Goal: Task Accomplishment & Management: Use online tool/utility

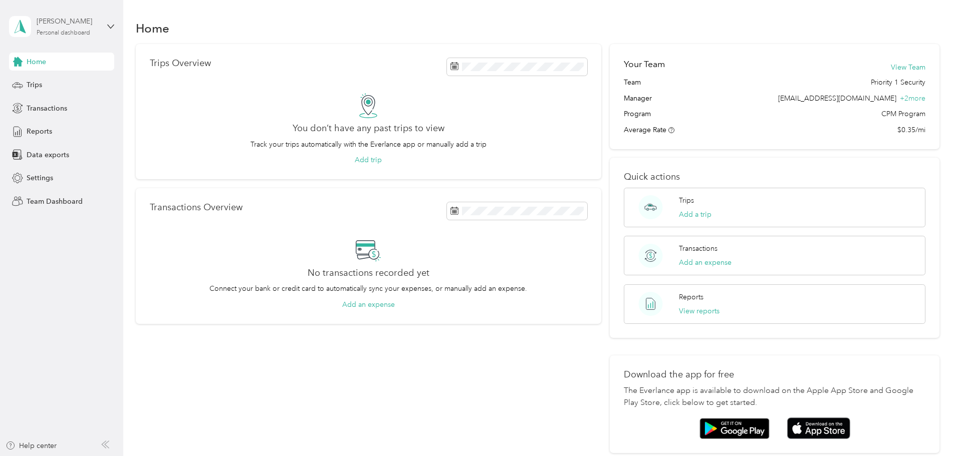
click at [84, 23] on div "[PERSON_NAME]" at bounding box center [68, 21] width 63 height 11
click at [81, 77] on div "Team dashboard" at bounding box center [114, 83] width 197 height 18
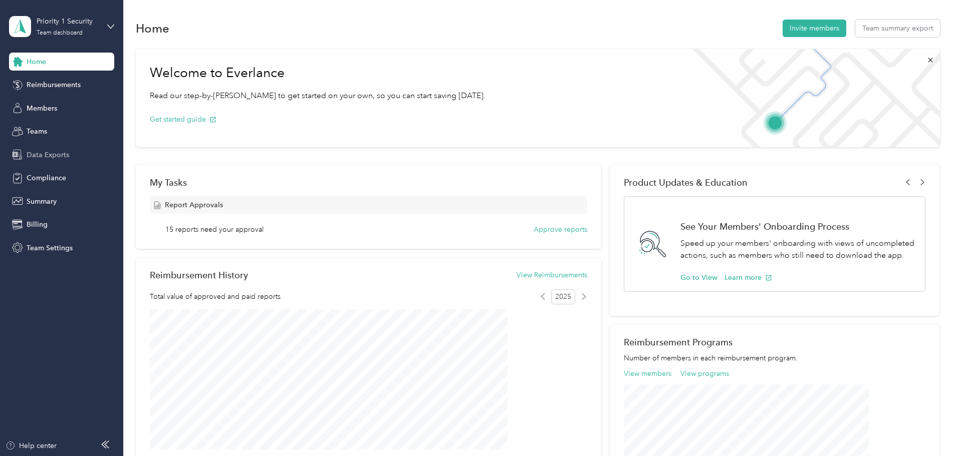
click at [51, 159] on span "Data Exports" at bounding box center [48, 155] width 43 height 11
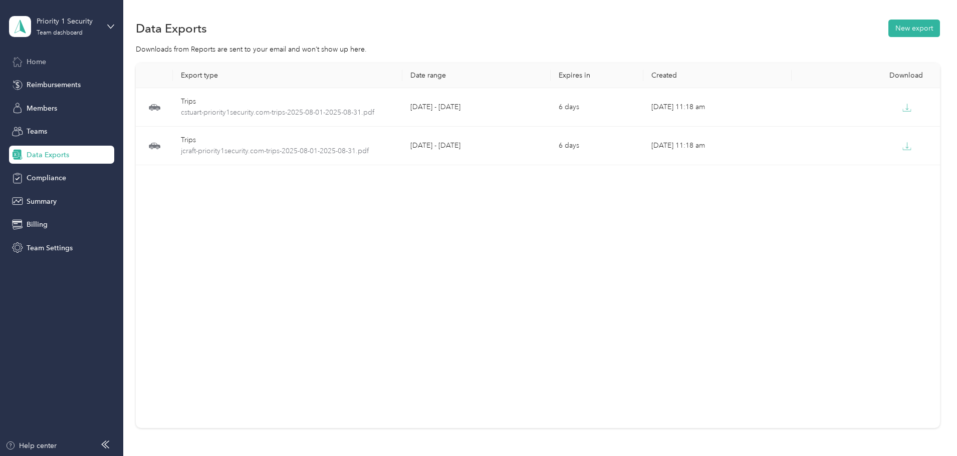
click at [38, 64] on span "Home" at bounding box center [37, 62] width 20 height 11
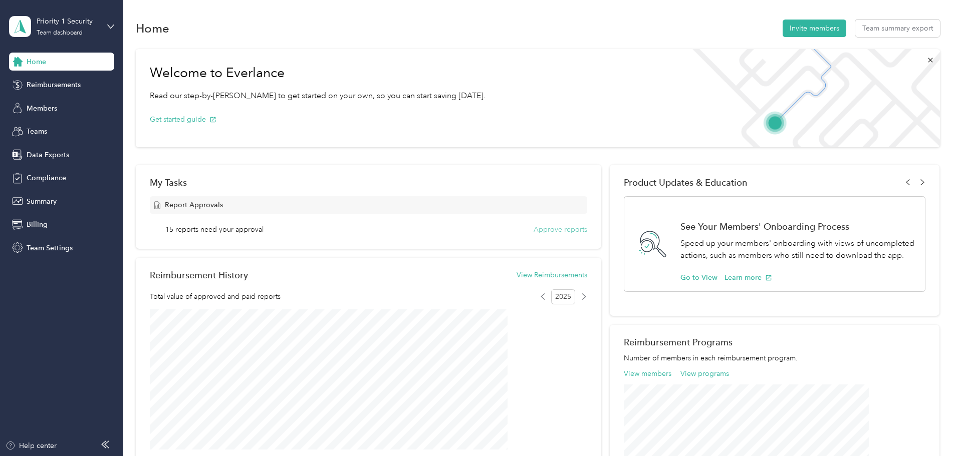
click at [556, 231] on button "Approve reports" at bounding box center [560, 229] width 54 height 11
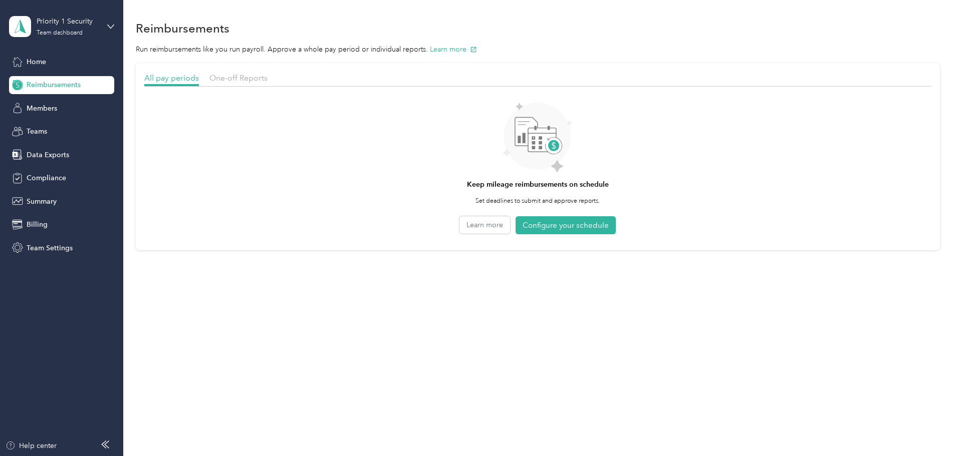
click at [285, 87] on div at bounding box center [537, 90] width 786 height 6
click at [267, 82] on div "One-off Reports" at bounding box center [238, 78] width 58 height 13
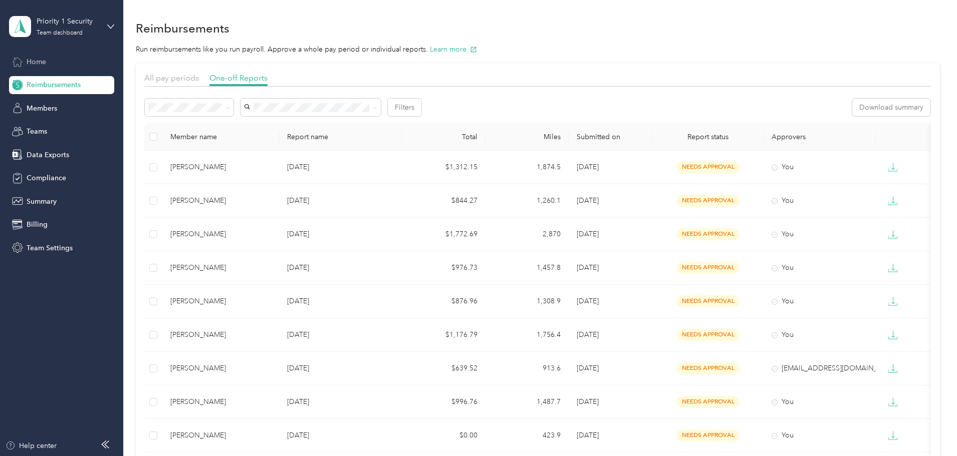
click at [50, 59] on div "Home" at bounding box center [61, 62] width 105 height 18
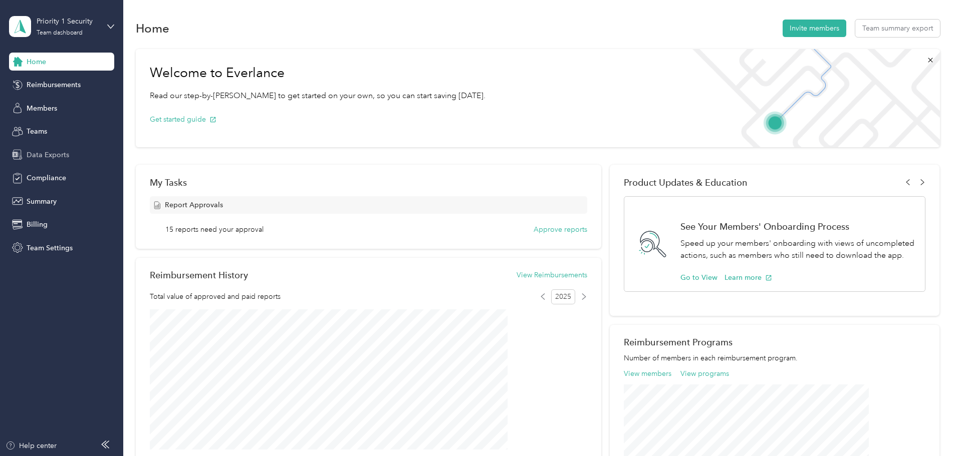
click at [23, 150] on icon at bounding box center [17, 154] width 11 height 11
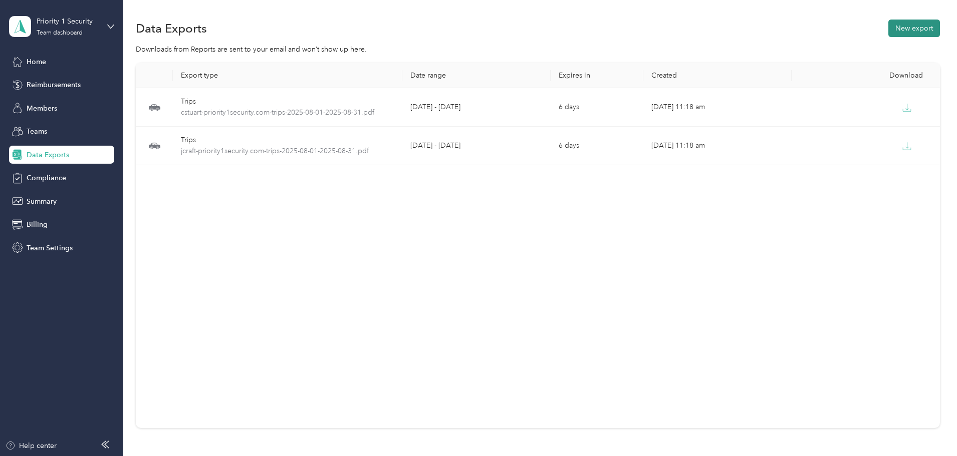
click at [888, 32] on button "New export" at bounding box center [914, 29] width 52 height 18
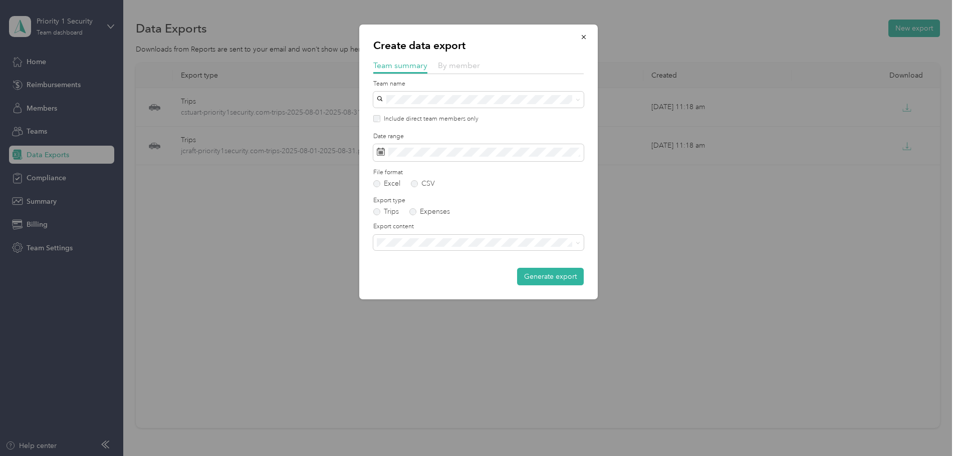
click at [444, 65] on span "By member" at bounding box center [459, 66] width 42 height 10
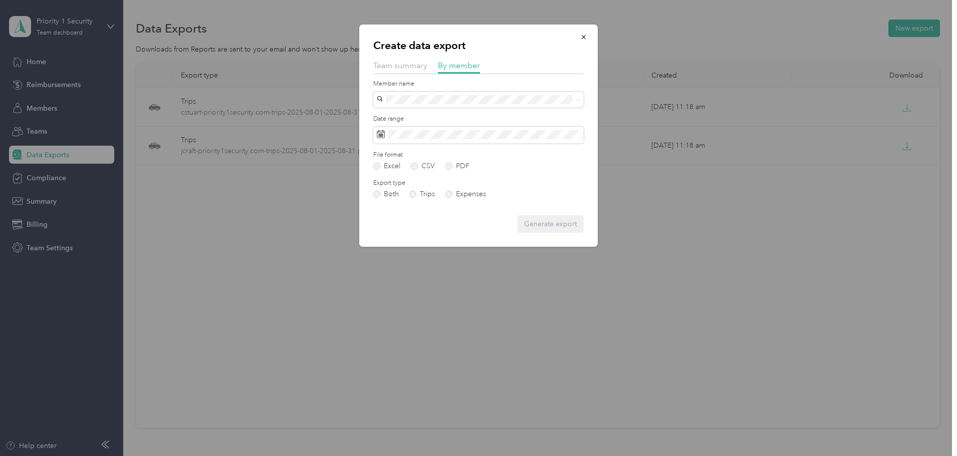
click at [418, 237] on span "[PERSON_NAME]" at bounding box center [408, 240] width 56 height 9
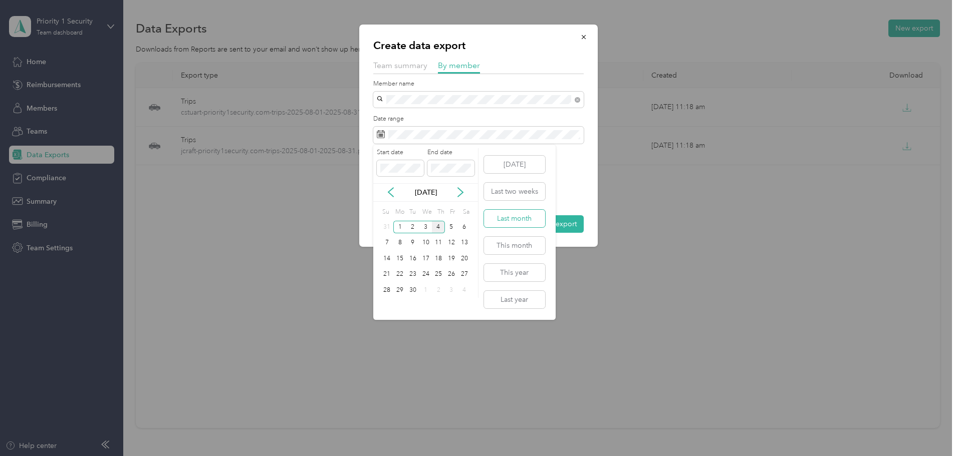
click at [493, 223] on button "Last month" at bounding box center [514, 219] width 61 height 18
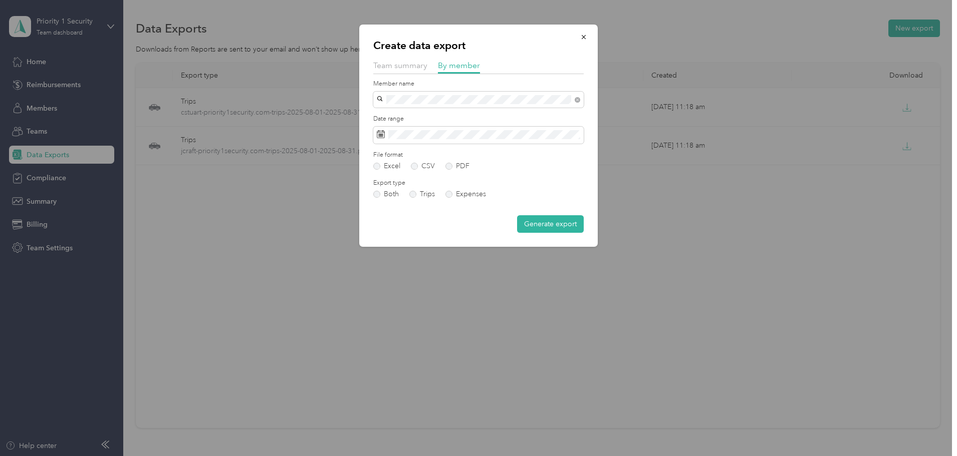
drag, startPoint x: 463, startPoint y: 167, endPoint x: 478, endPoint y: 203, distance: 39.3
click at [464, 167] on label "PDF" at bounding box center [457, 166] width 24 height 7
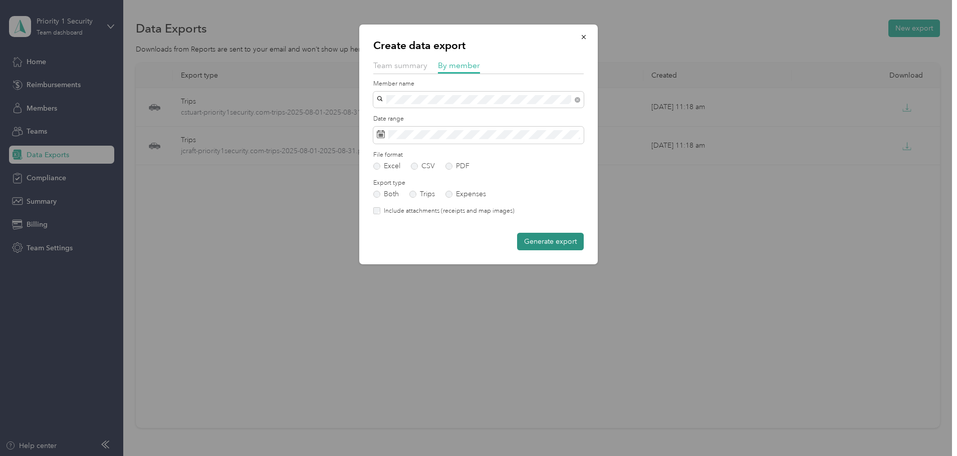
click at [543, 245] on button "Generate export" at bounding box center [550, 242] width 67 height 18
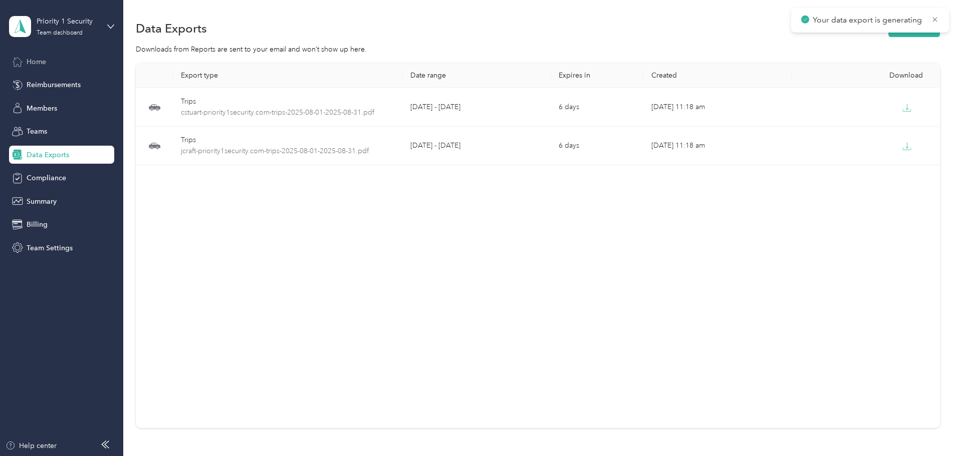
click at [23, 58] on icon at bounding box center [17, 61] width 11 height 11
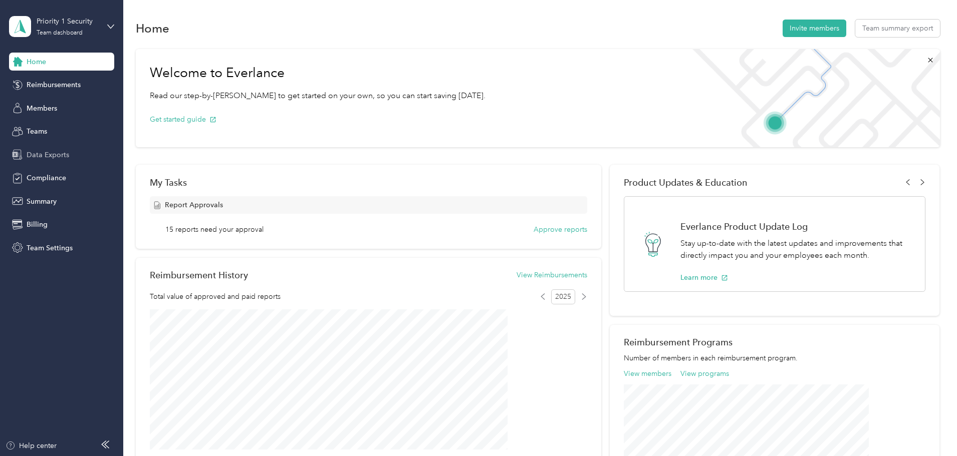
click at [33, 162] on div "Data Exports" at bounding box center [61, 155] width 105 height 18
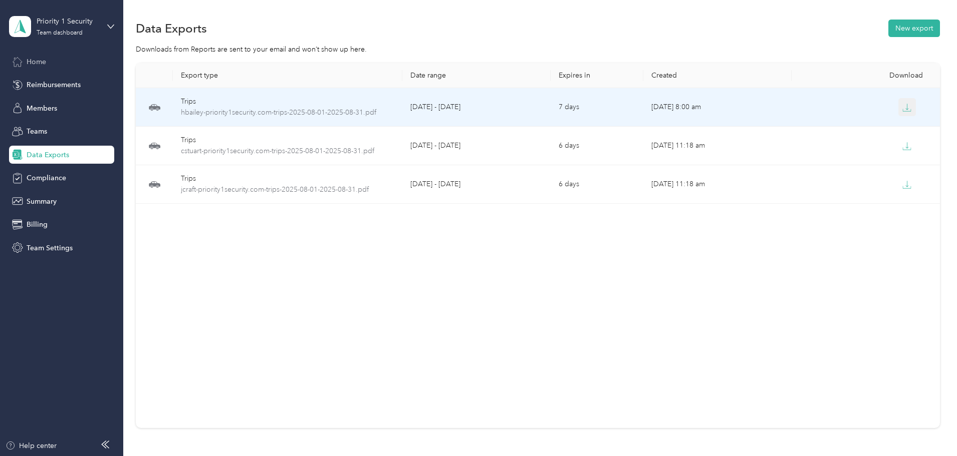
click at [902, 108] on icon "button" at bounding box center [906, 107] width 9 height 9
